Goal: Find specific page/section: Find specific page/section

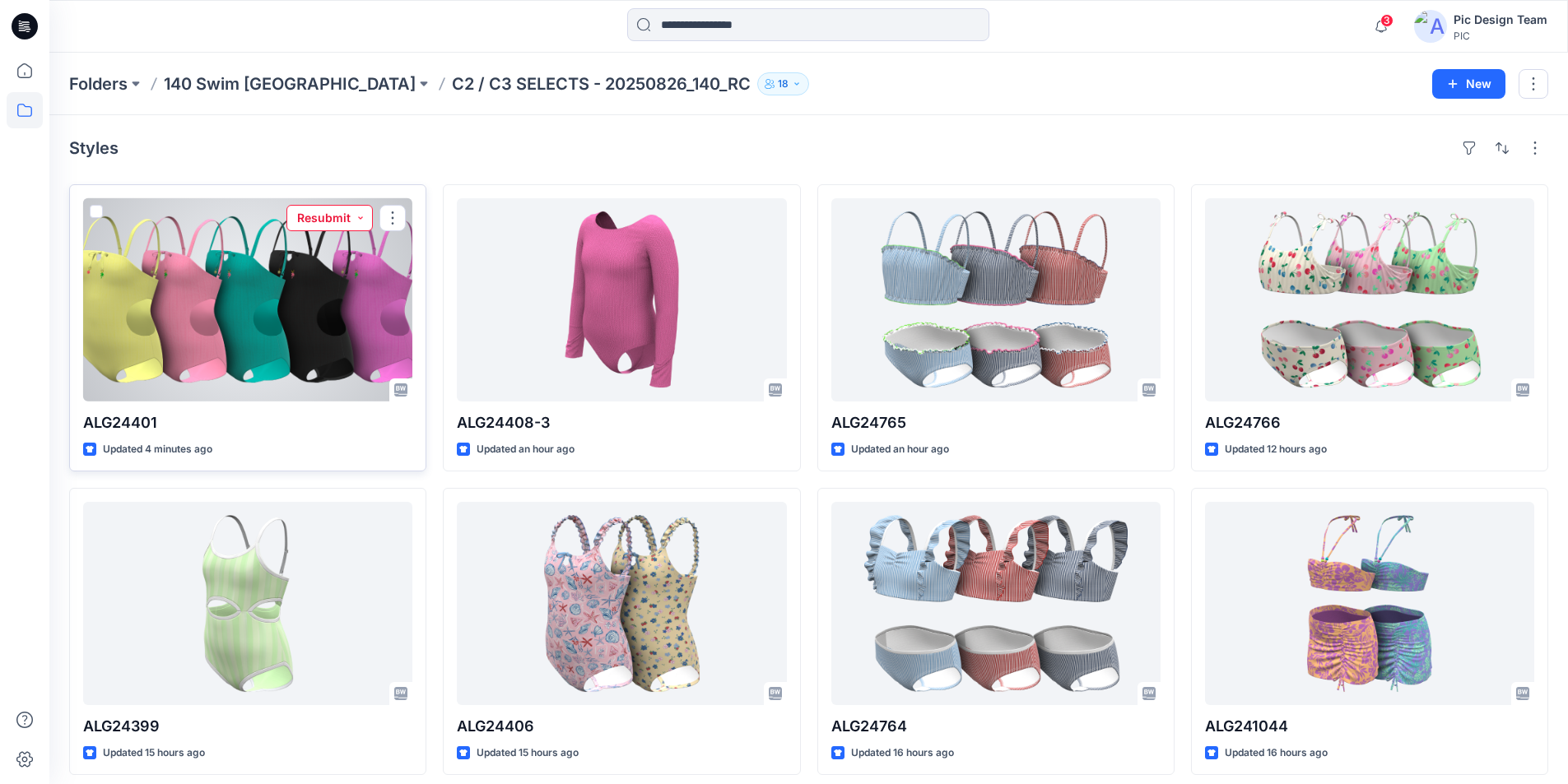
click at [350, 205] on button "Resubmit" at bounding box center [329, 218] width 87 height 26
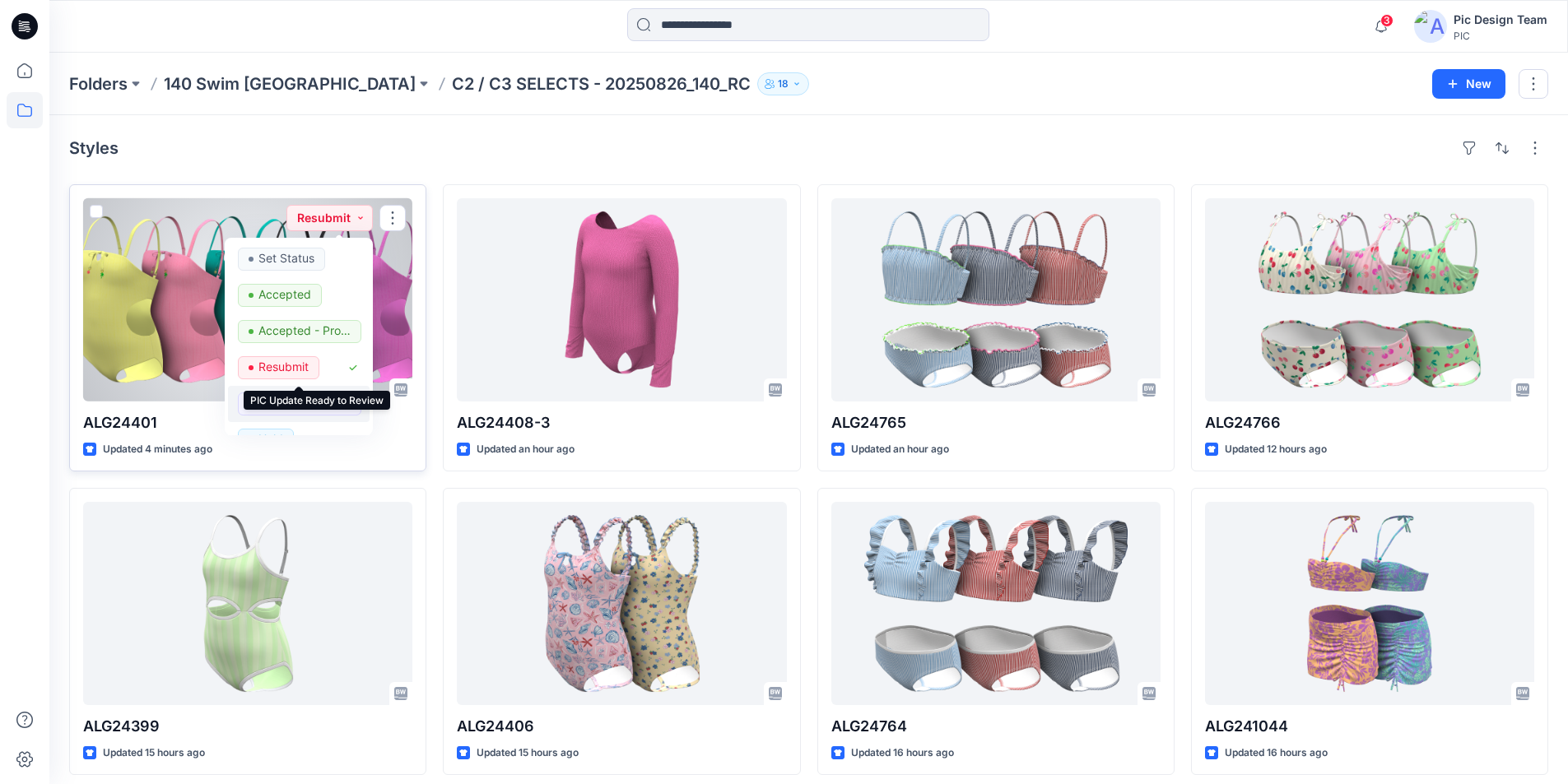
click at [301, 392] on p "PIC Update Ready to Review" at bounding box center [304, 403] width 92 height 21
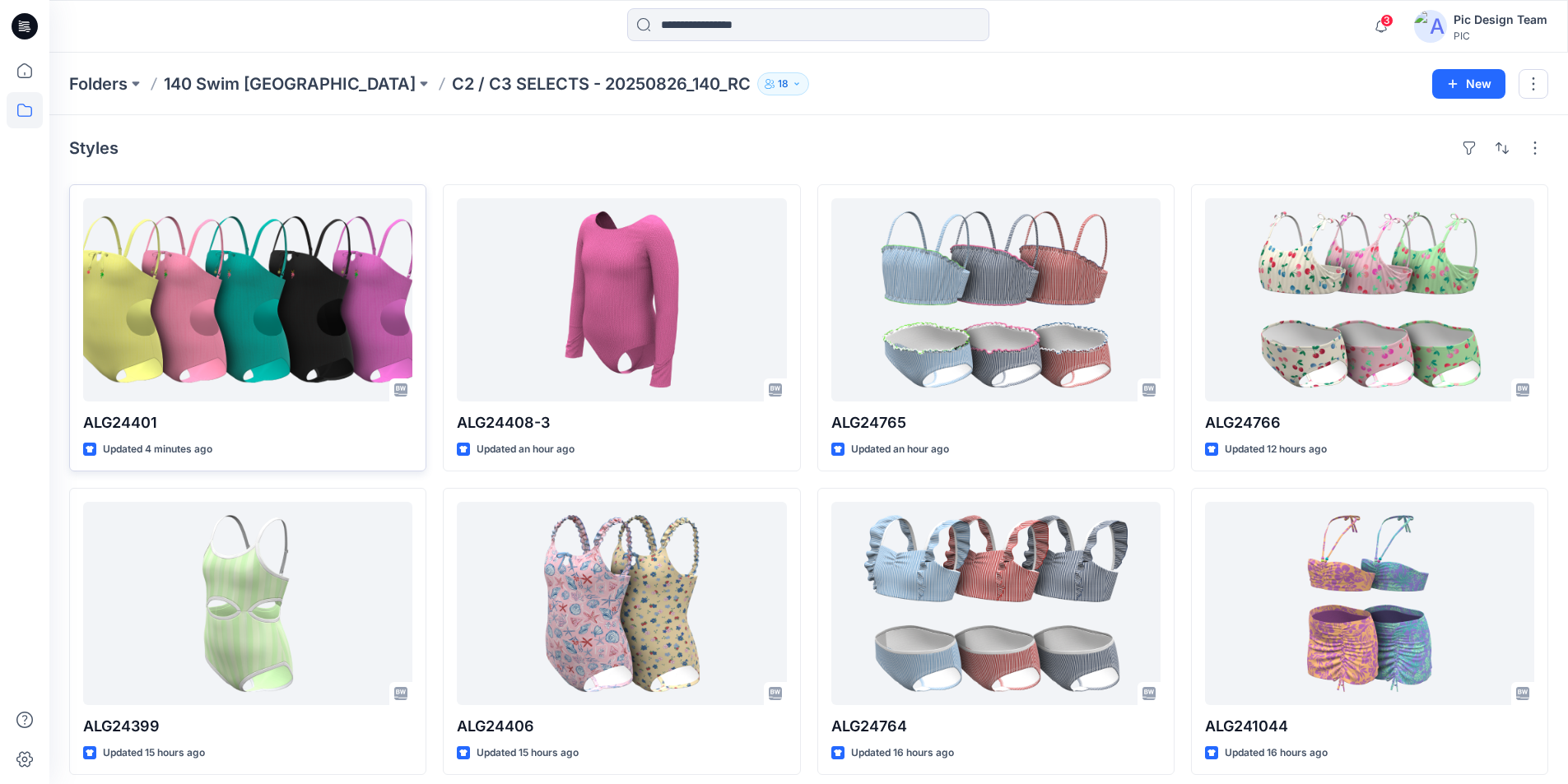
click at [333, 138] on div "Styles" at bounding box center [809, 148] width 1479 height 26
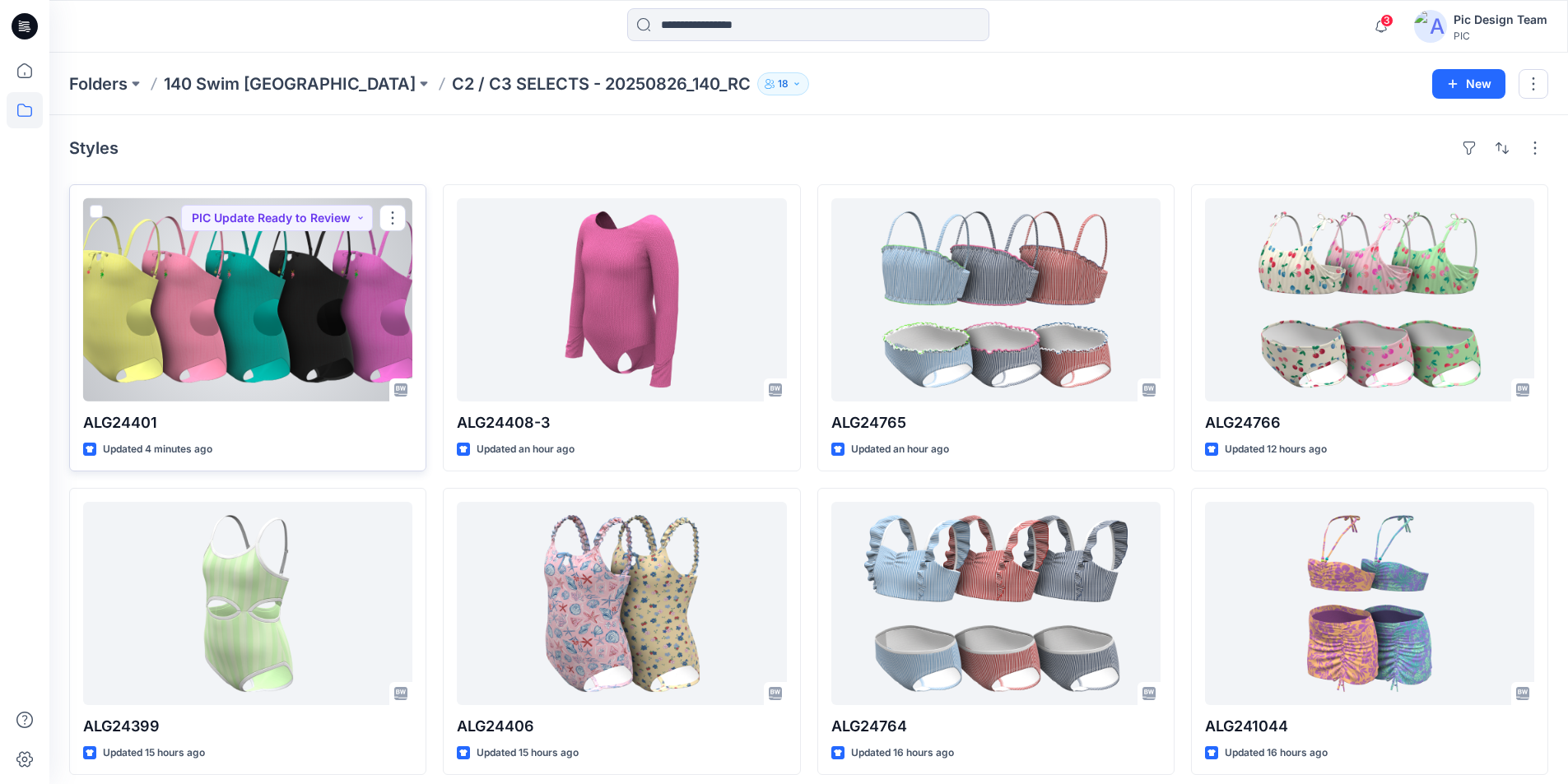
click at [332, 279] on div at bounding box center [248, 300] width 329 height 203
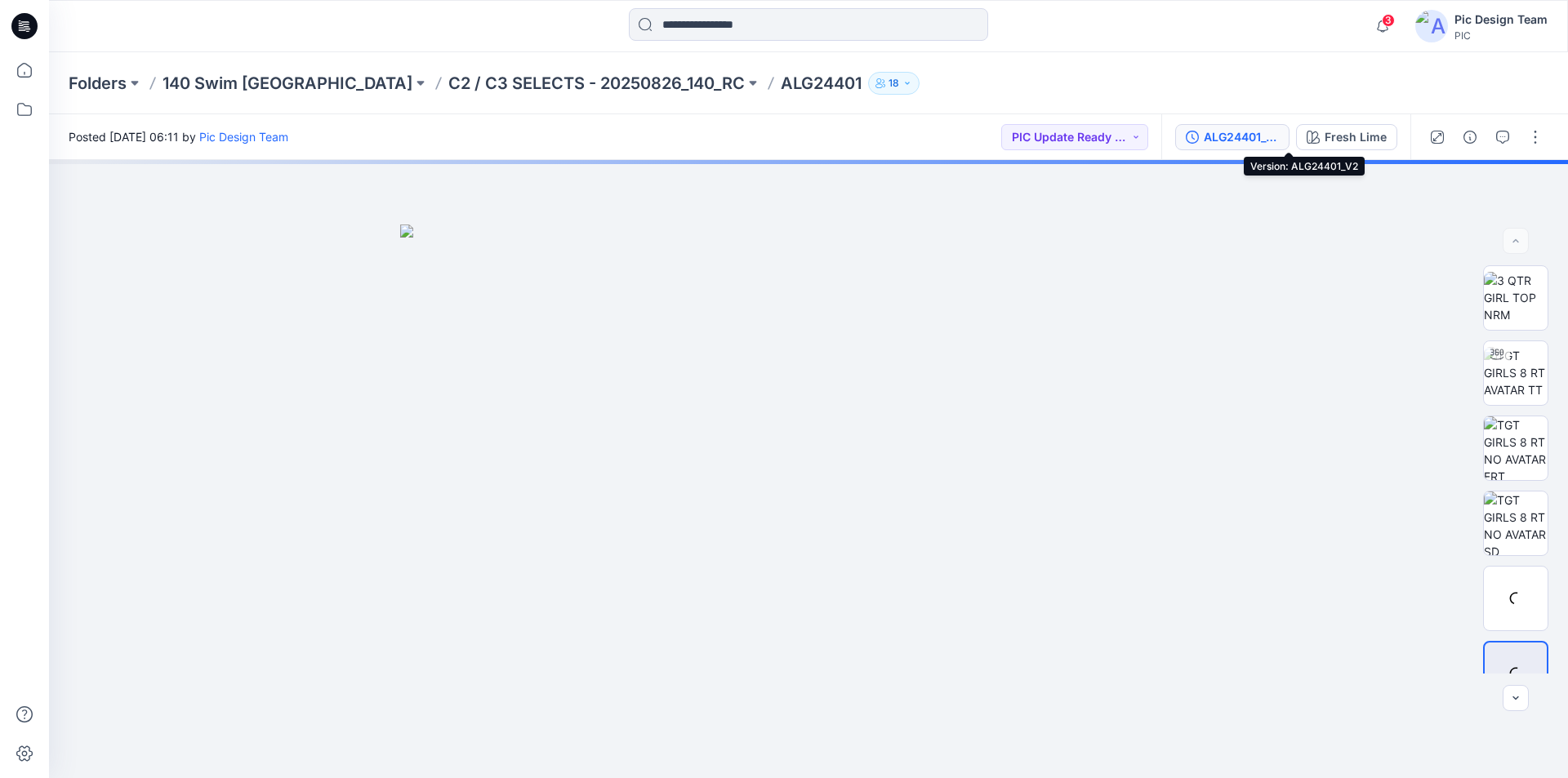
click at [1279, 135] on div "ALG24401_V2" at bounding box center [1241, 136] width 75 height 18
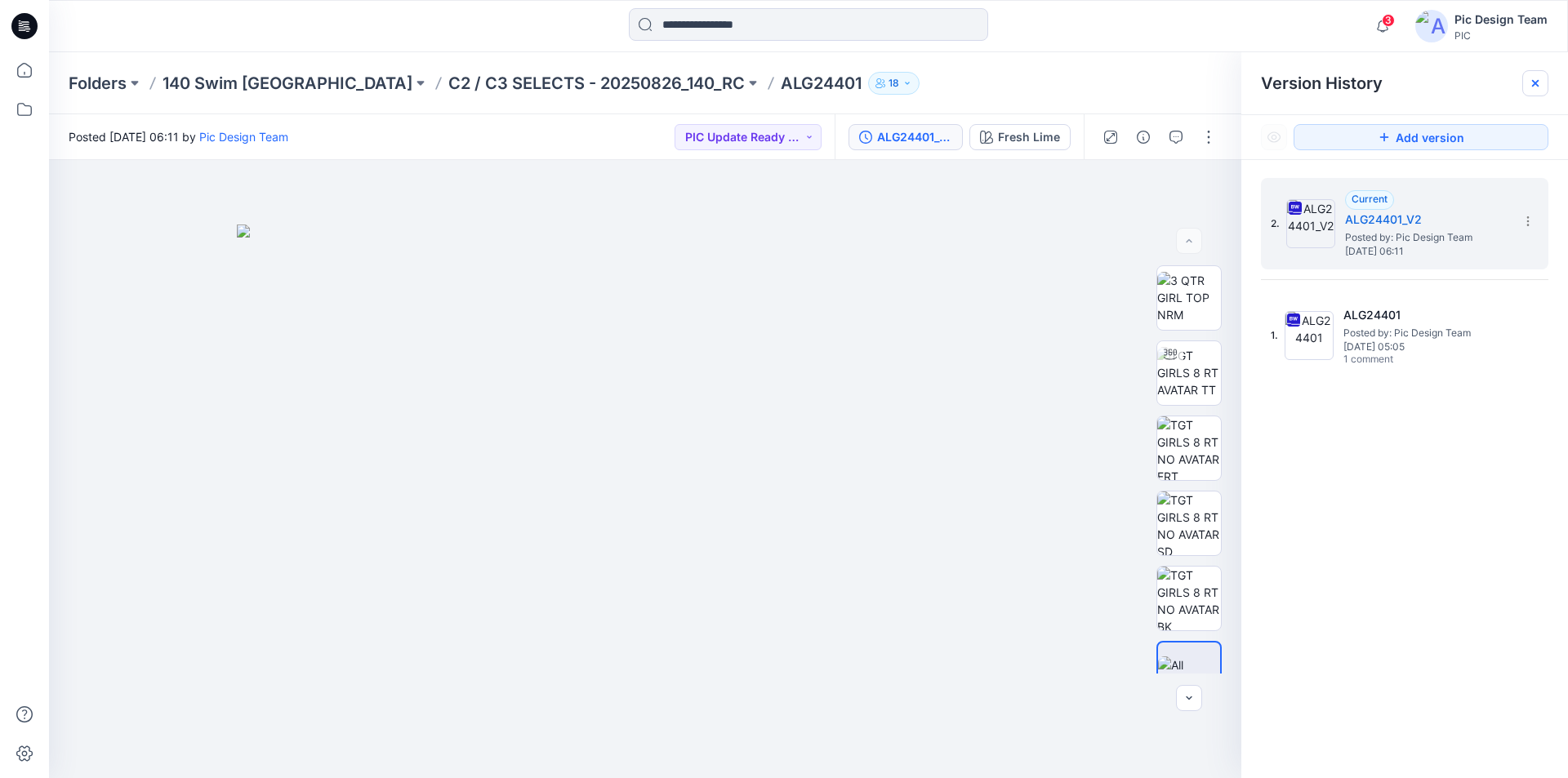
click at [1535, 81] on icon at bounding box center [1535, 83] width 13 height 13
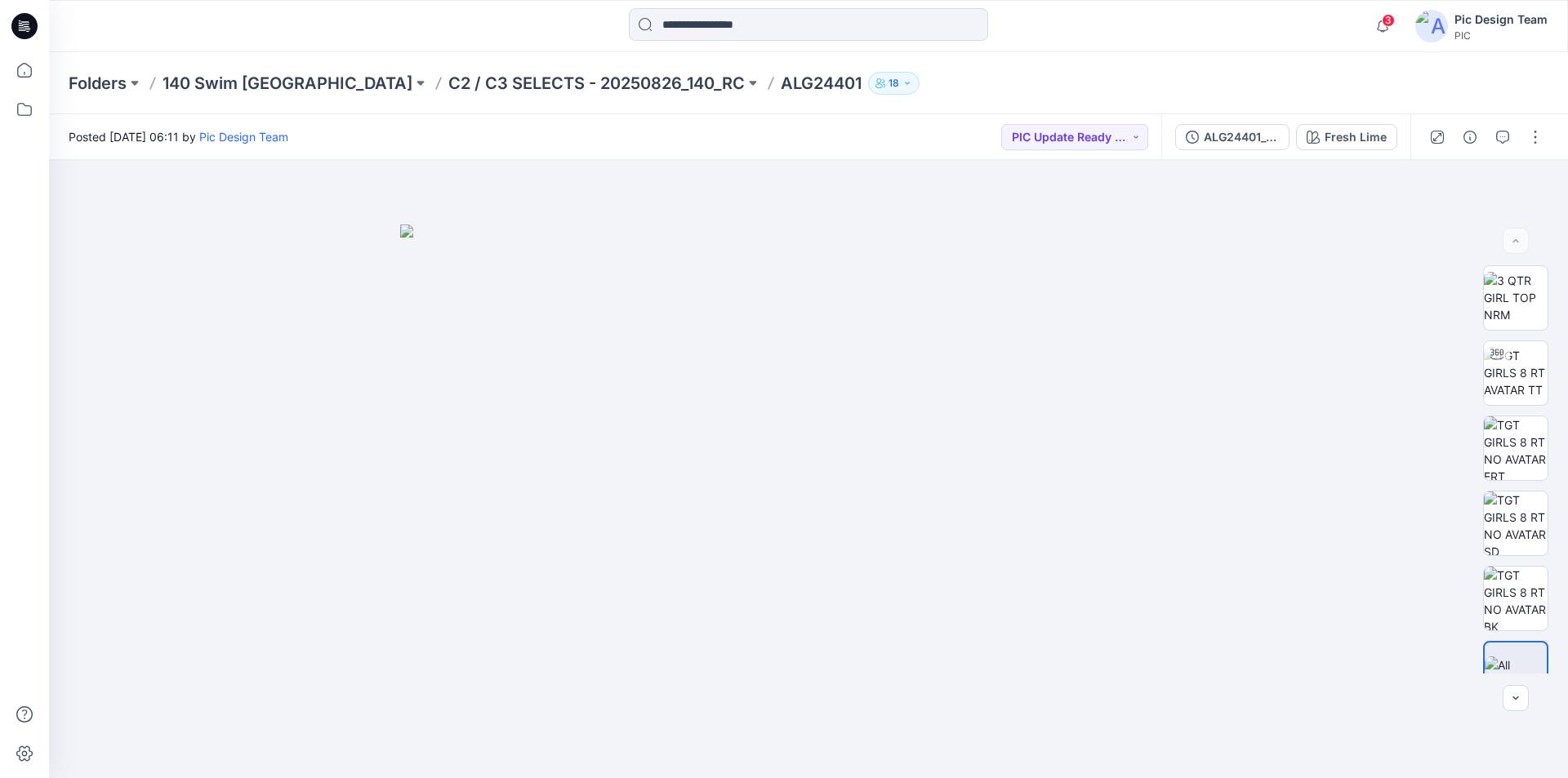
click at [18, 20] on icon at bounding box center [24, 26] width 26 height 26
